Goal: Task Accomplishment & Management: Use online tool/utility

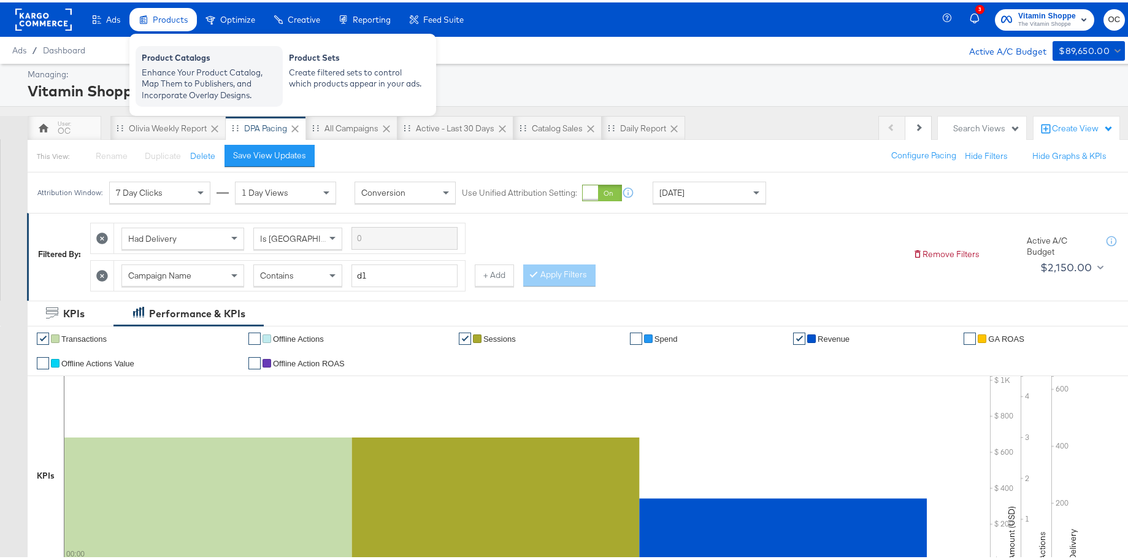
click at [183, 77] on div "Enhance Your Product Catalog, Map Them to Publishers, and Incorporate Overlay D…" at bounding box center [209, 81] width 135 height 34
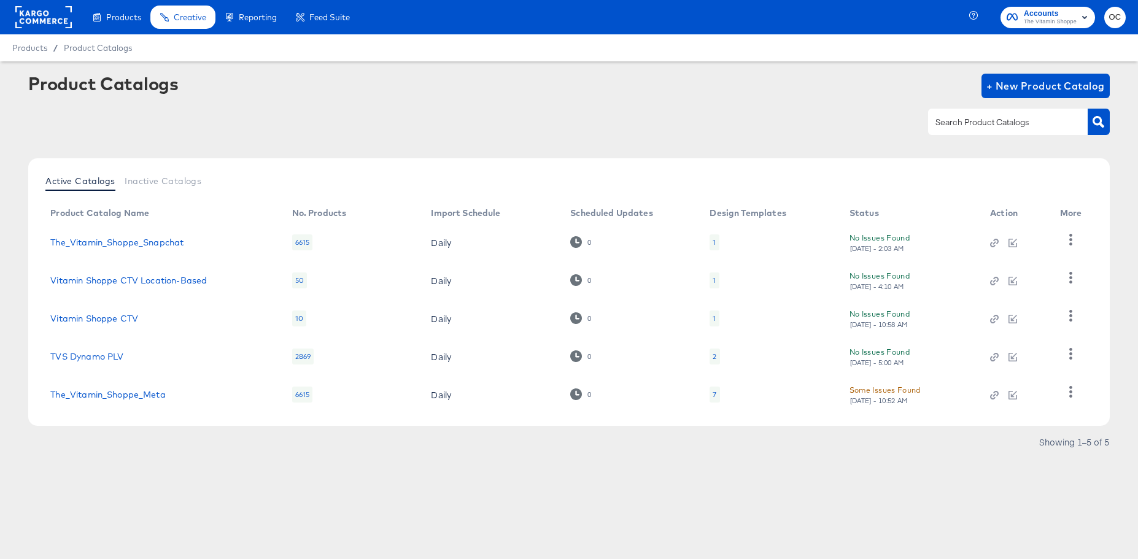
click at [985, 129] on div at bounding box center [1008, 122] width 160 height 26
type input "meta"
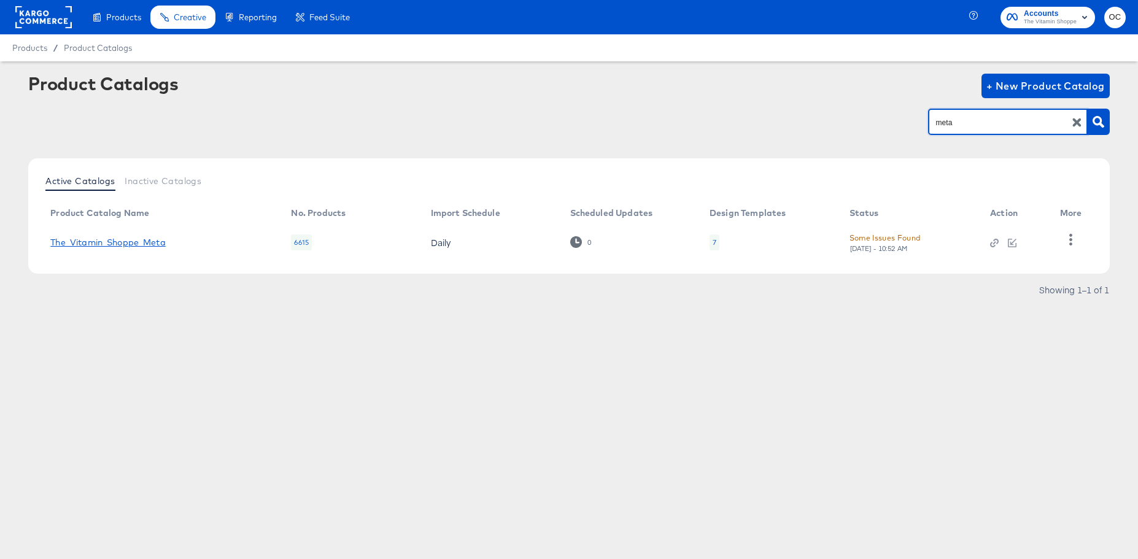
click at [130, 247] on link "The_Vitamin_Shoppe_Meta" at bounding box center [107, 242] width 115 height 10
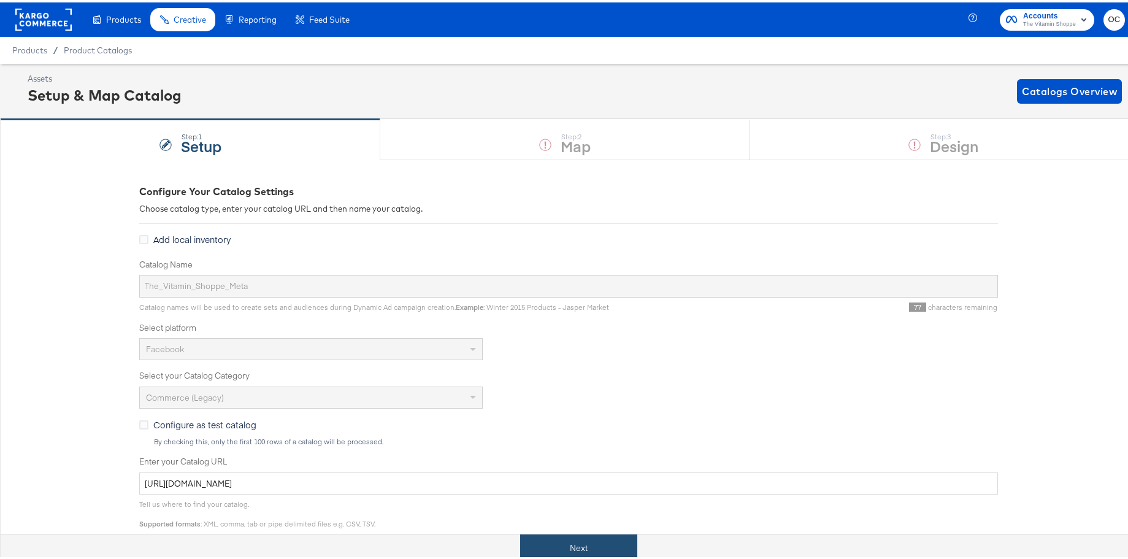
click at [599, 547] on button "Next" at bounding box center [578, 546] width 117 height 28
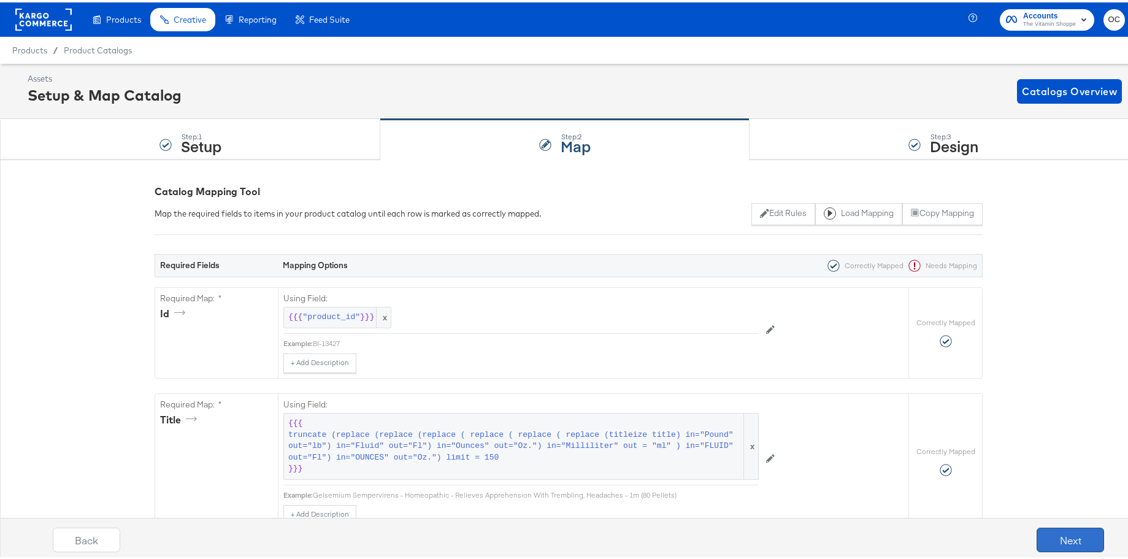
click at [1058, 545] on button "Next" at bounding box center [1070, 537] width 67 height 25
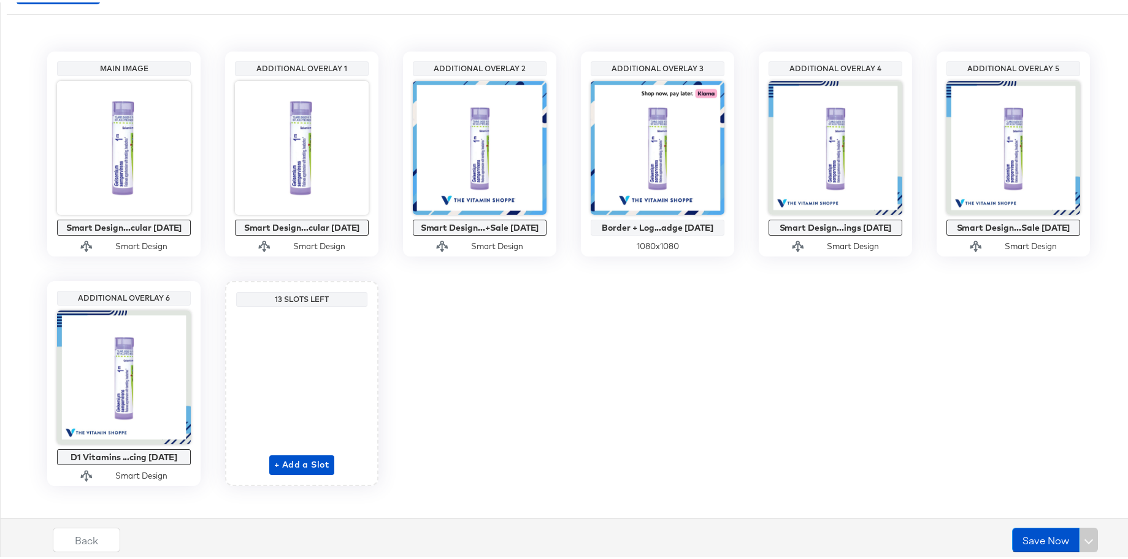
scroll to position [233, 0]
